Goal: Task Accomplishment & Management: Manage account settings

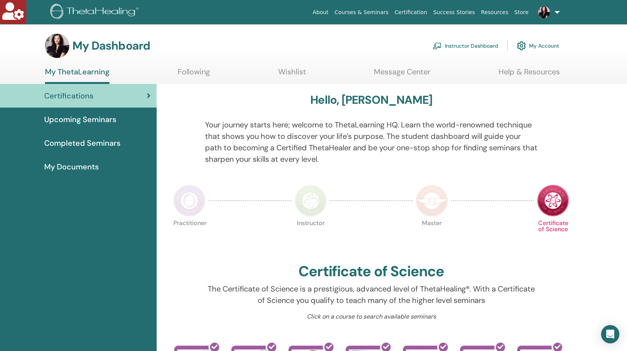
click at [533, 43] on link "My Account" at bounding box center [538, 45] width 42 height 17
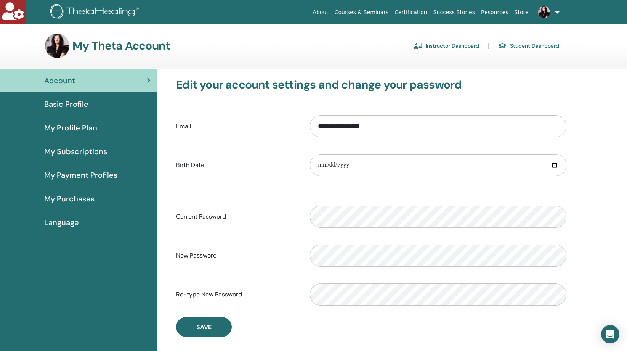
click at [69, 220] on span "Language" at bounding box center [61, 222] width 35 height 11
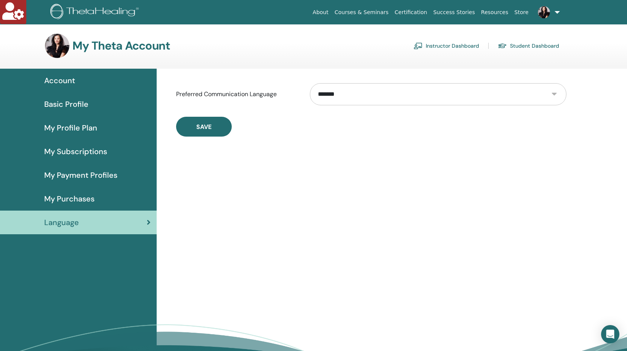
click at [93, 152] on span "My Subscriptions" at bounding box center [75, 151] width 63 height 11
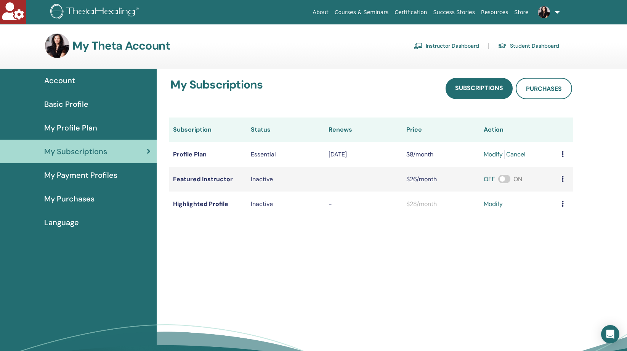
click at [77, 129] on span "My Profile Plan" at bounding box center [70, 127] width 53 height 11
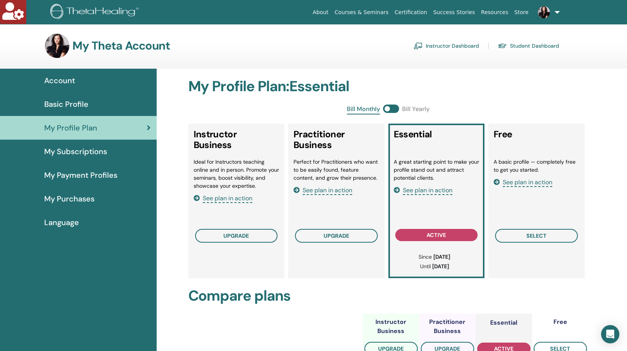
click at [432, 191] on span "See plan in action" at bounding box center [428, 190] width 50 height 9
